Goal: Task Accomplishment & Management: Use online tool/utility

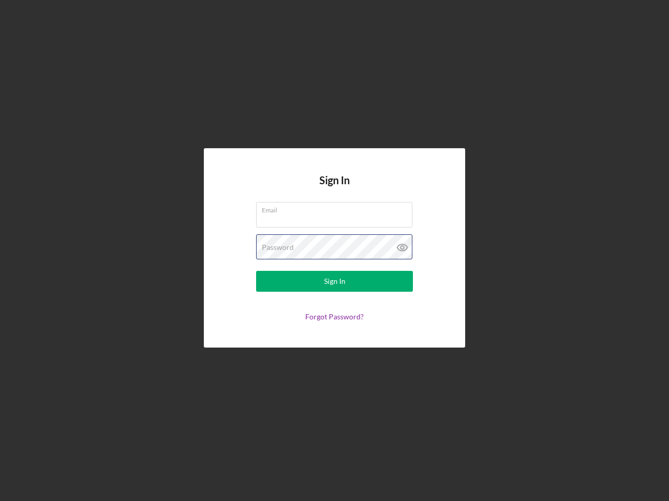
click at [334, 251] on div "Password" at bounding box center [334, 248] width 157 height 26
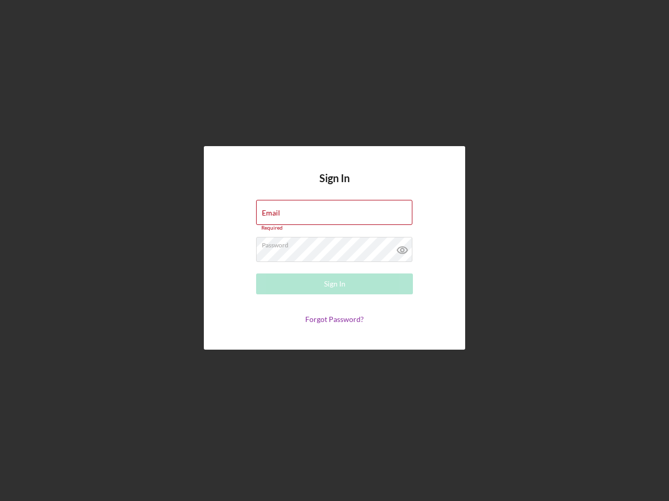
click at [402, 248] on icon at bounding box center [402, 250] width 26 height 26
